Goal: Task Accomplishment & Management: Contribute content

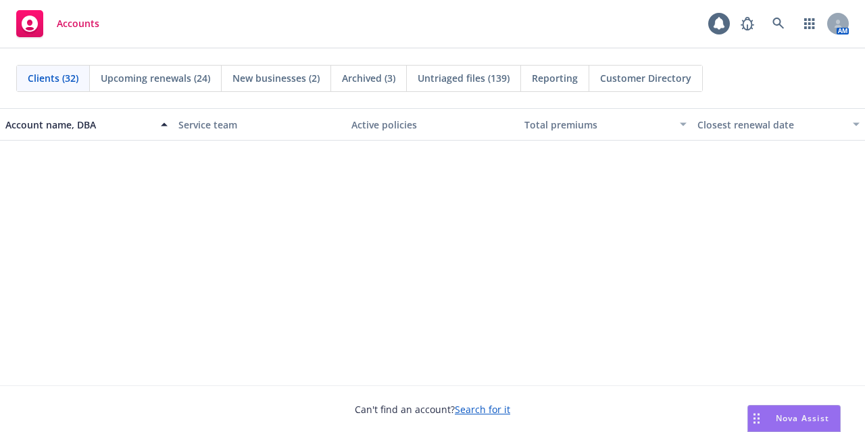
scroll to position [1486, 0]
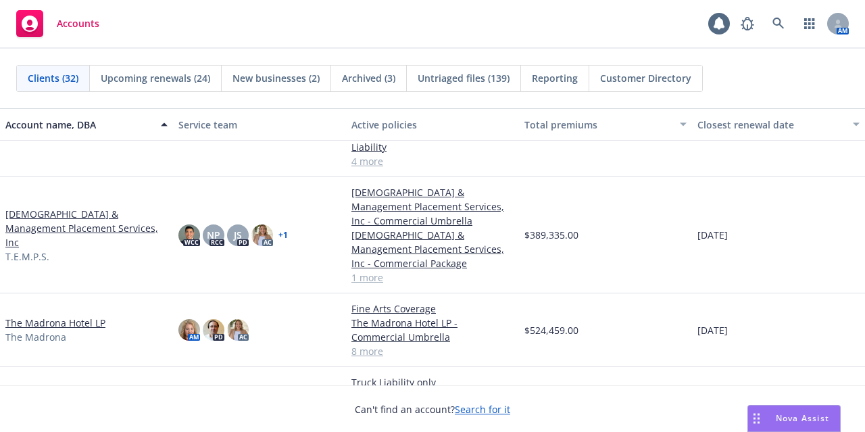
click at [93, 319] on link "The Madrona Hotel LP" at bounding box center [55, 323] width 100 height 14
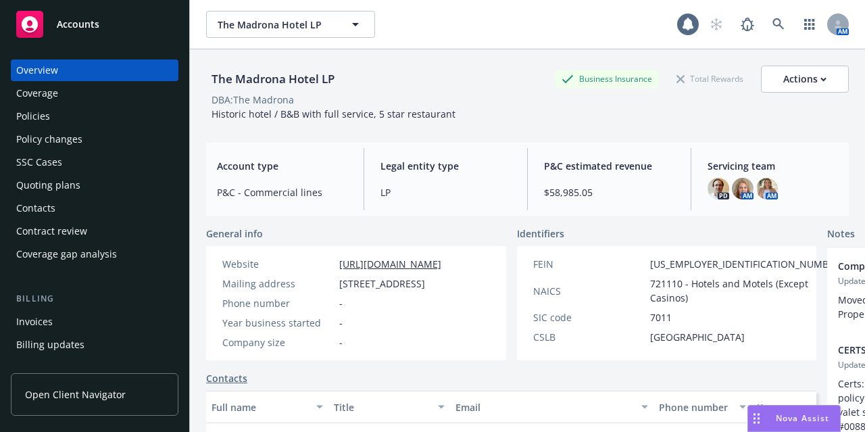
click at [65, 120] on div "Policies" at bounding box center [94, 116] width 157 height 22
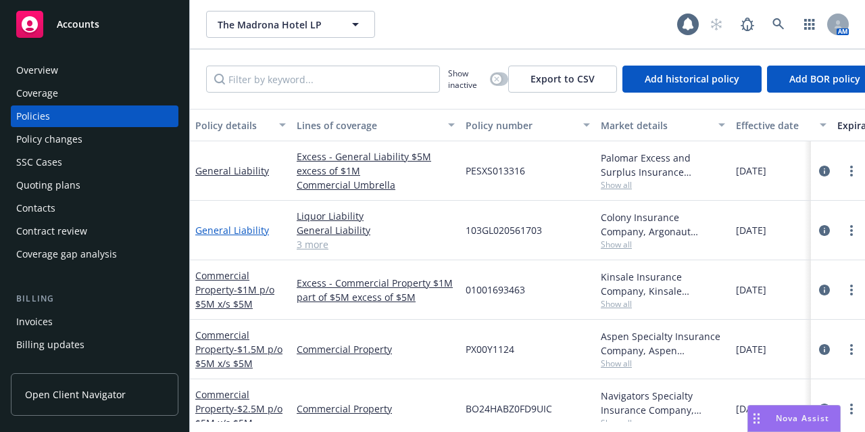
click at [245, 232] on link "General Liability" at bounding box center [232, 230] width 74 height 13
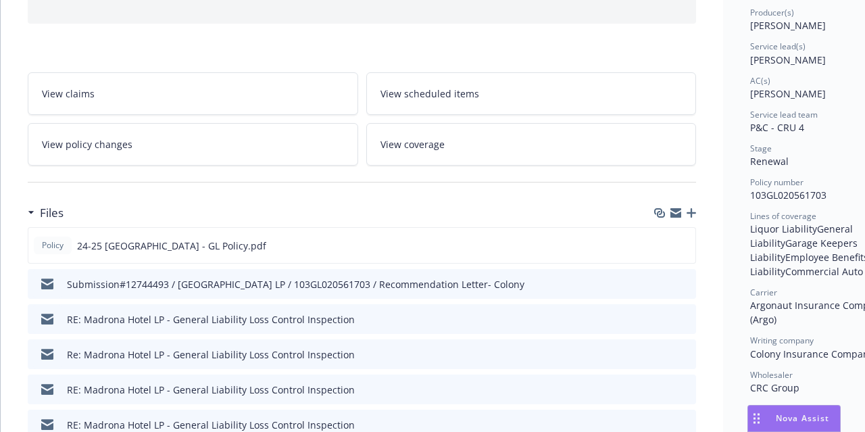
scroll to position [185, 0]
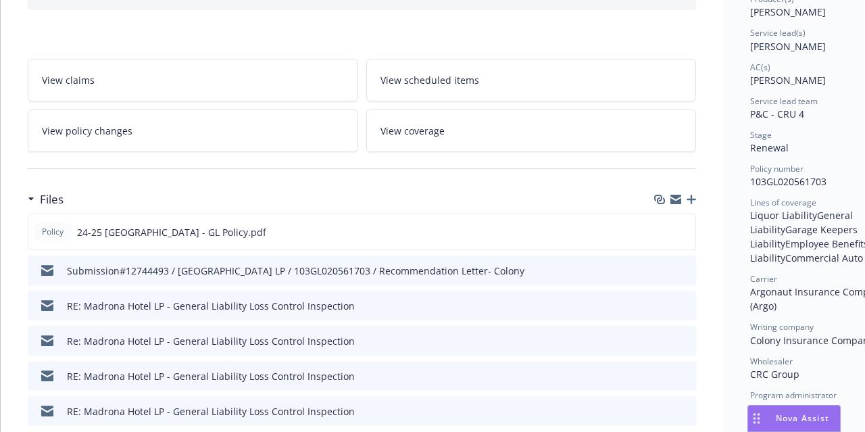
click at [693, 199] on icon "button" at bounding box center [691, 199] width 9 height 9
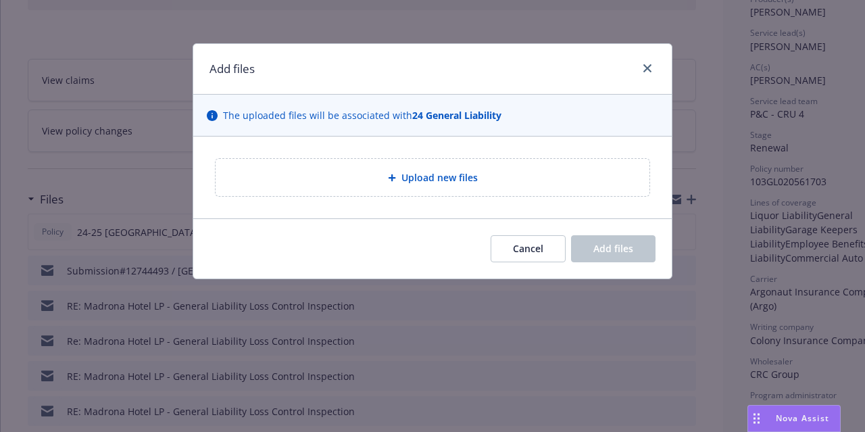
click at [427, 186] on div "Upload new files" at bounding box center [433, 177] width 434 height 37
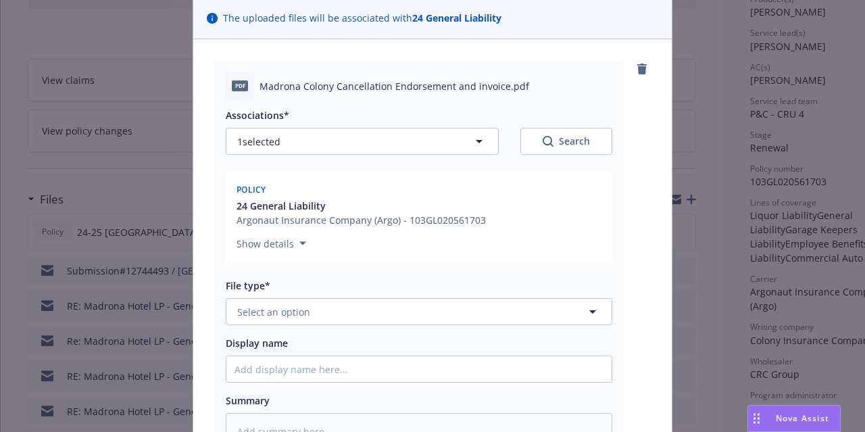
scroll to position [97, 0]
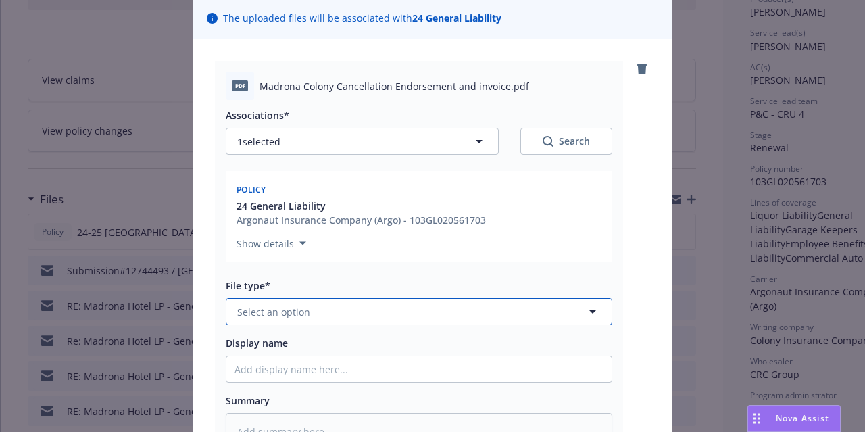
click at [475, 313] on button "Select an option" at bounding box center [419, 311] width 387 height 27
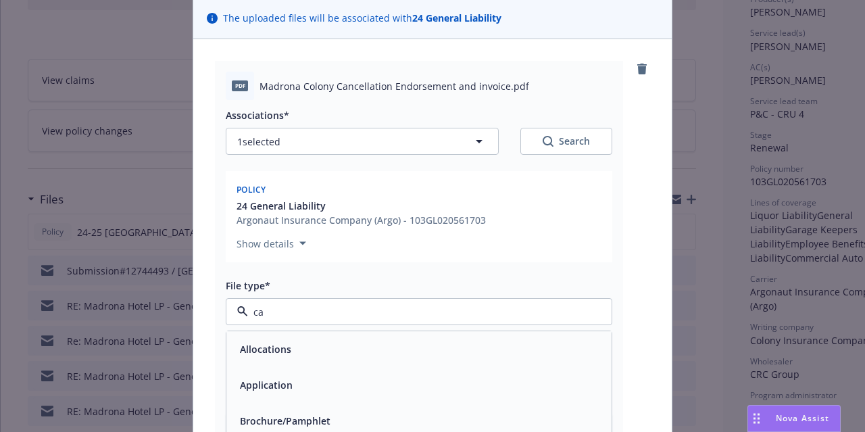
type input "can"
click at [469, 341] on div "Cancellation Confirmation" at bounding box center [419, 349] width 369 height 20
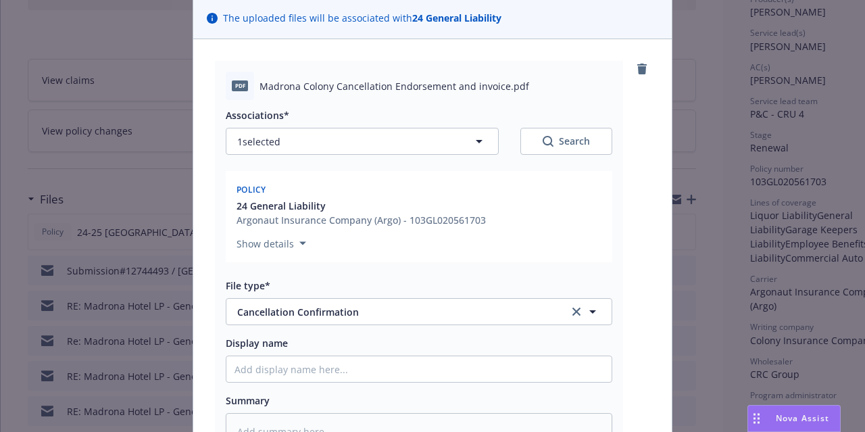
scroll to position [299, 0]
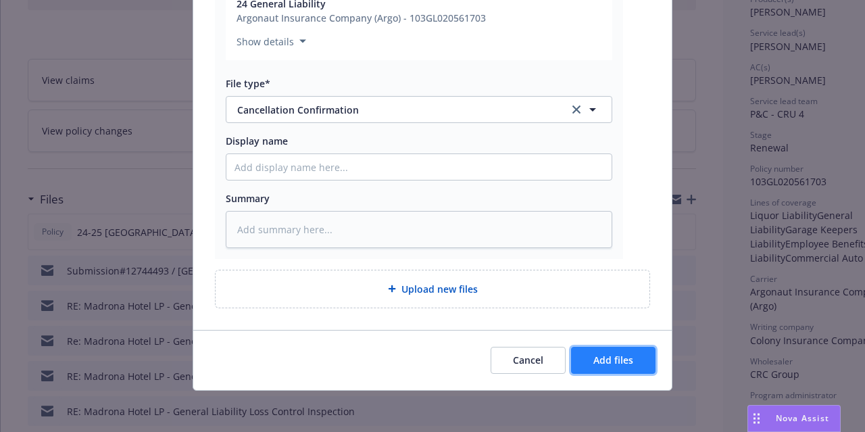
click at [614, 366] on button "Add files" at bounding box center [613, 360] width 85 height 27
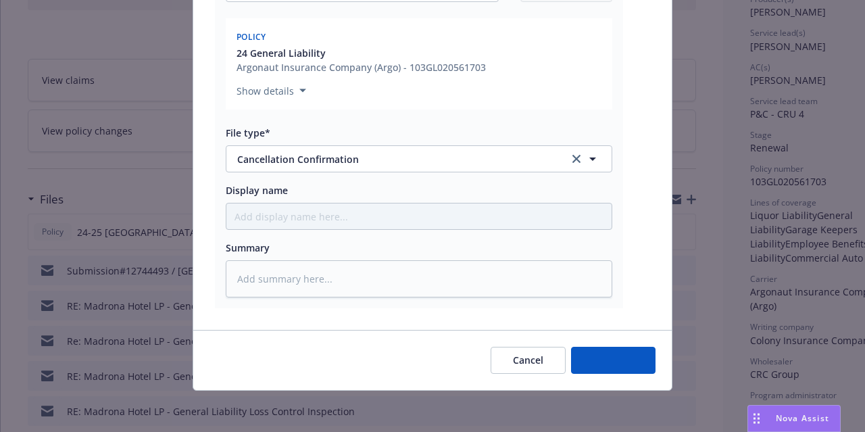
type textarea "x"
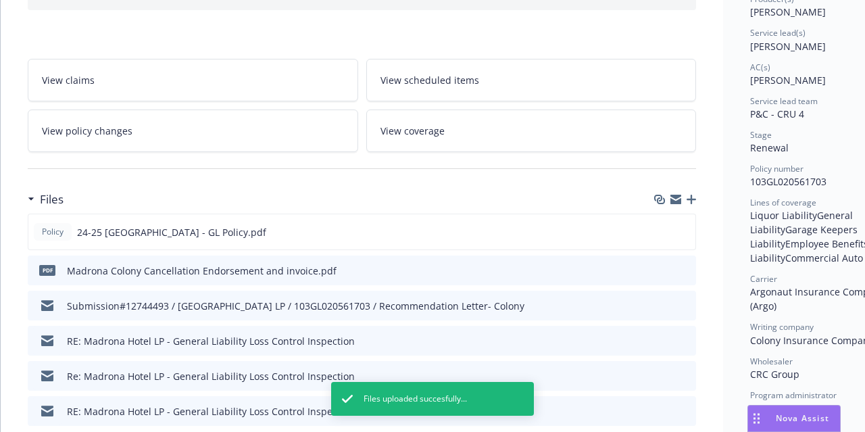
scroll to position [0, 0]
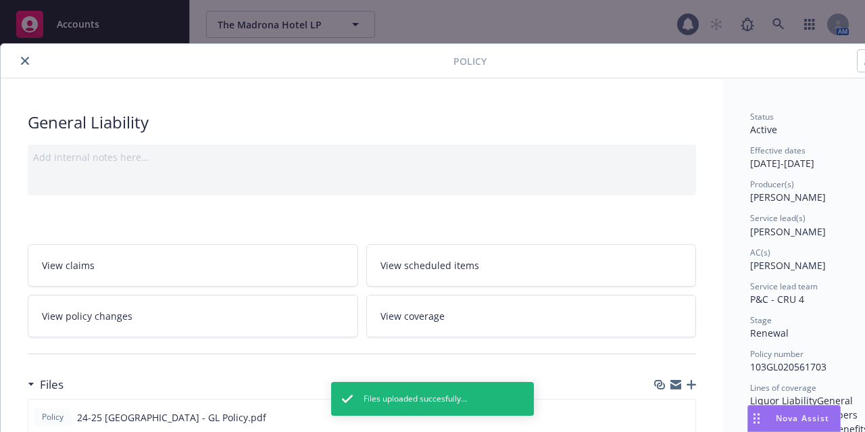
click at [28, 61] on button "close" at bounding box center [25, 61] width 16 height 16
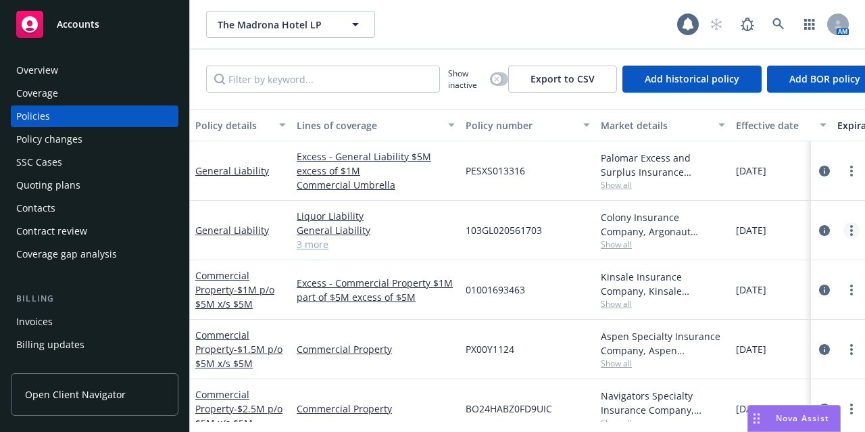
click at [844, 223] on link "more" at bounding box center [852, 230] width 16 height 16
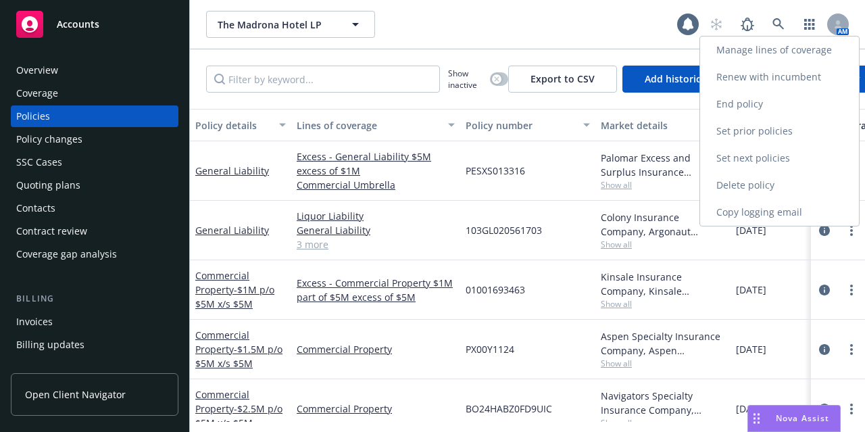
click at [815, 206] on link "Copy logging email" at bounding box center [779, 212] width 159 height 27
